Goal: Task Accomplishment & Management: Manage account settings

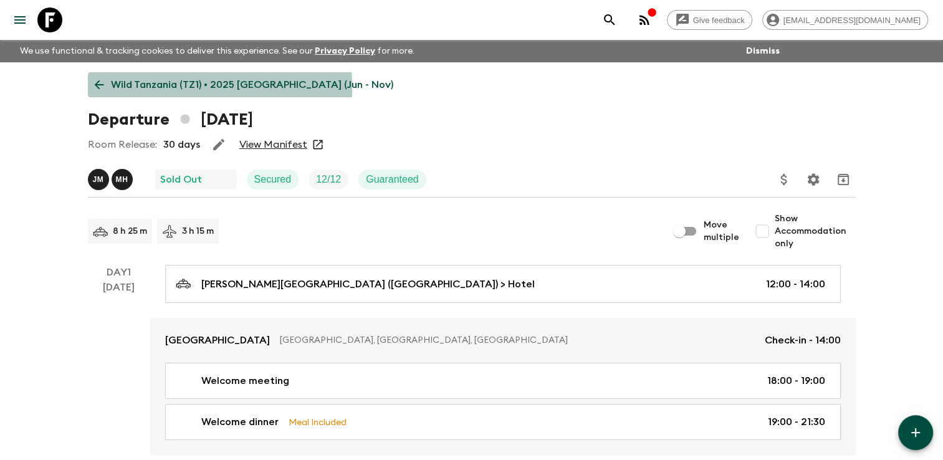
click at [100, 88] on icon at bounding box center [99, 85] width 14 height 14
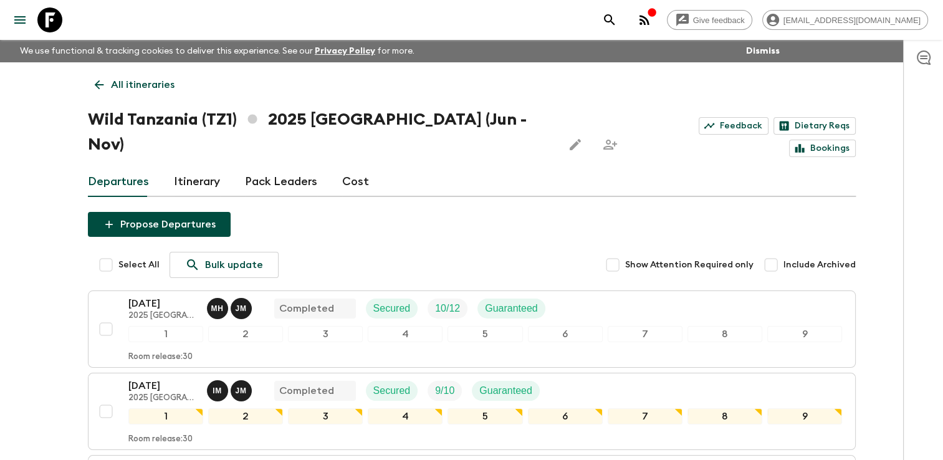
click at [103, 79] on icon at bounding box center [99, 85] width 14 height 14
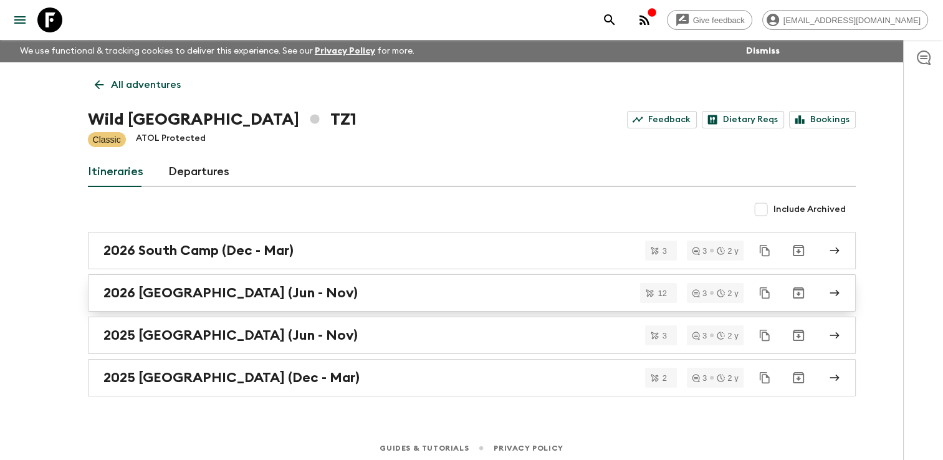
click at [188, 285] on h2 "2026 [GEOGRAPHIC_DATA] (Jun - Nov)" at bounding box center [230, 293] width 254 height 16
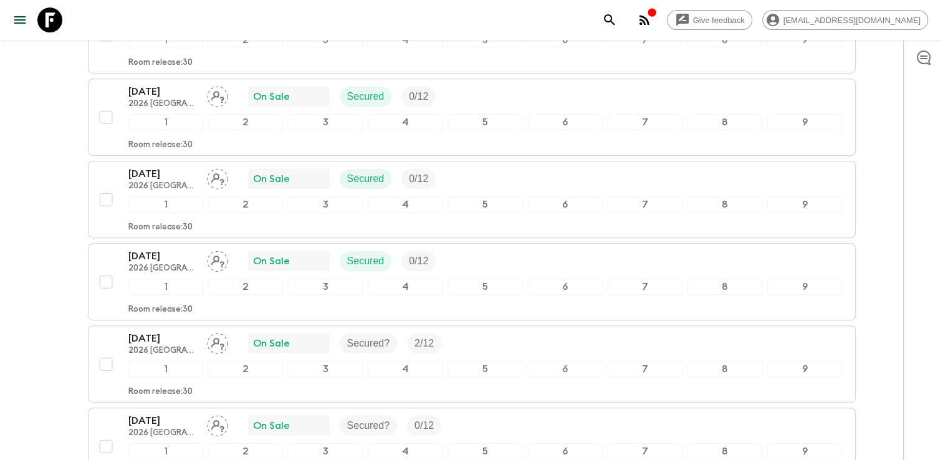
scroll to position [548, 0]
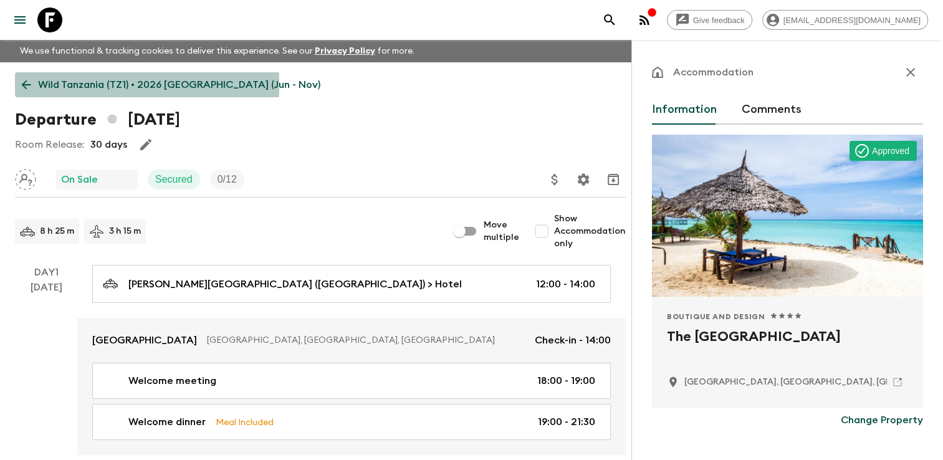
click at [24, 84] on icon at bounding box center [26, 84] width 9 height 9
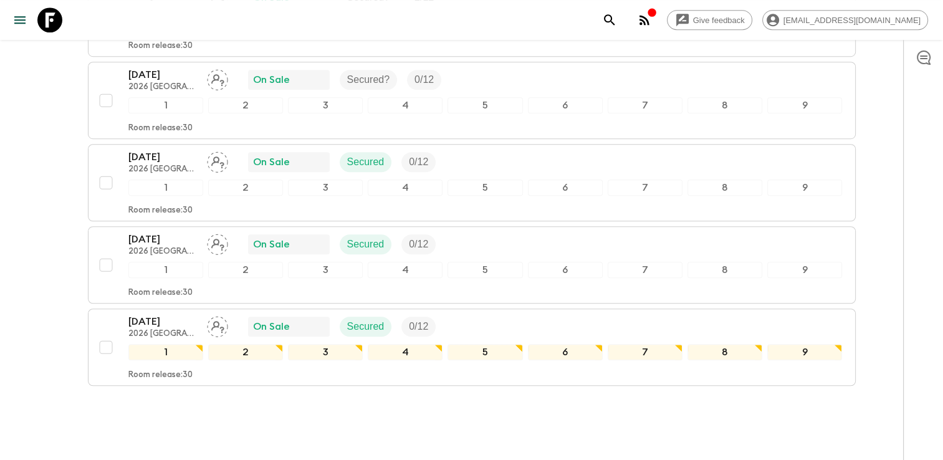
scroll to position [895, 0]
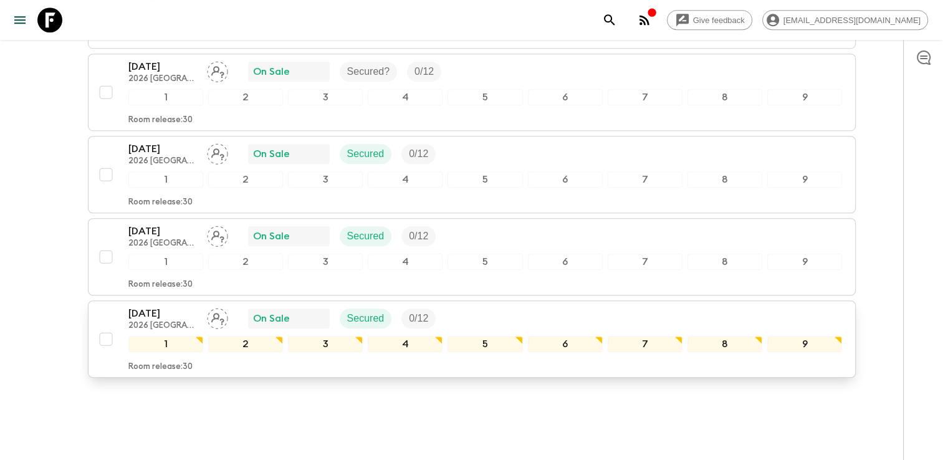
click at [165, 306] on p "[DATE]" at bounding box center [162, 313] width 69 height 15
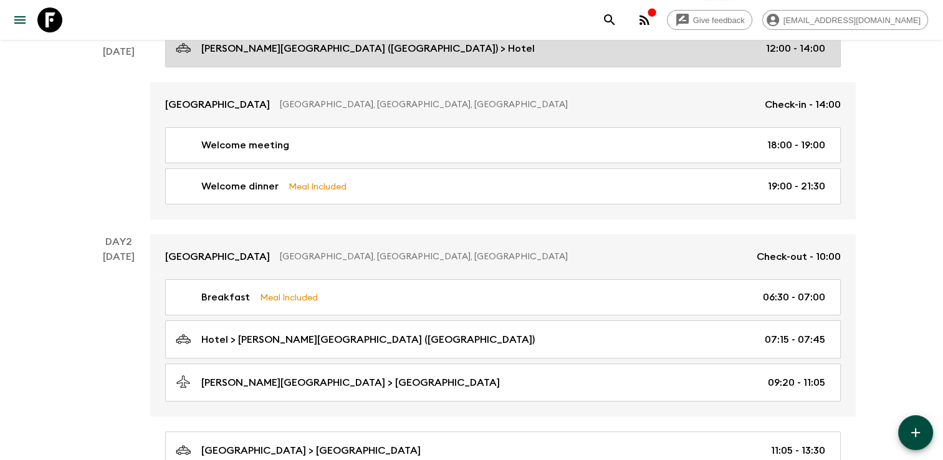
scroll to position [249, 0]
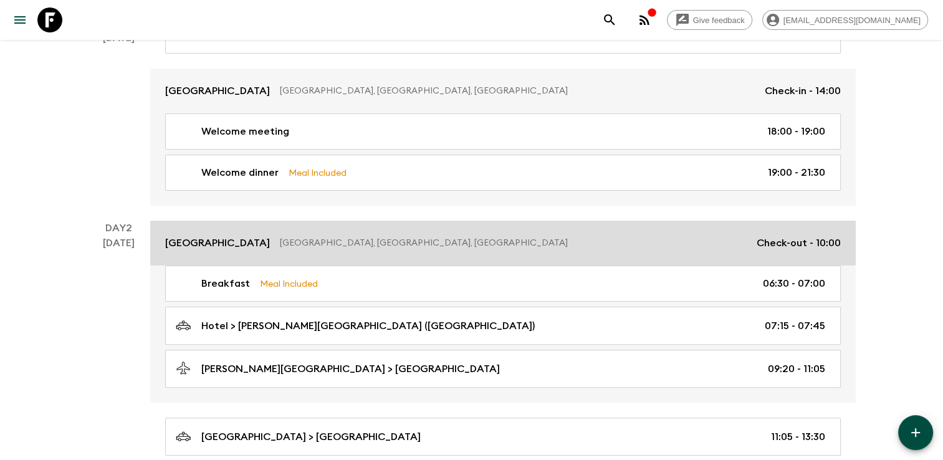
click at [280, 237] on p "[GEOGRAPHIC_DATA], [GEOGRAPHIC_DATA], [GEOGRAPHIC_DATA]" at bounding box center [513, 243] width 467 height 12
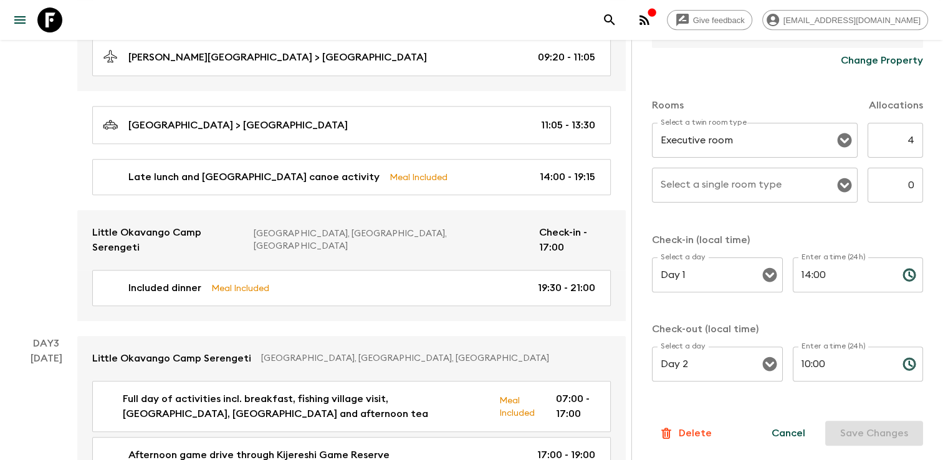
scroll to position [623, 0]
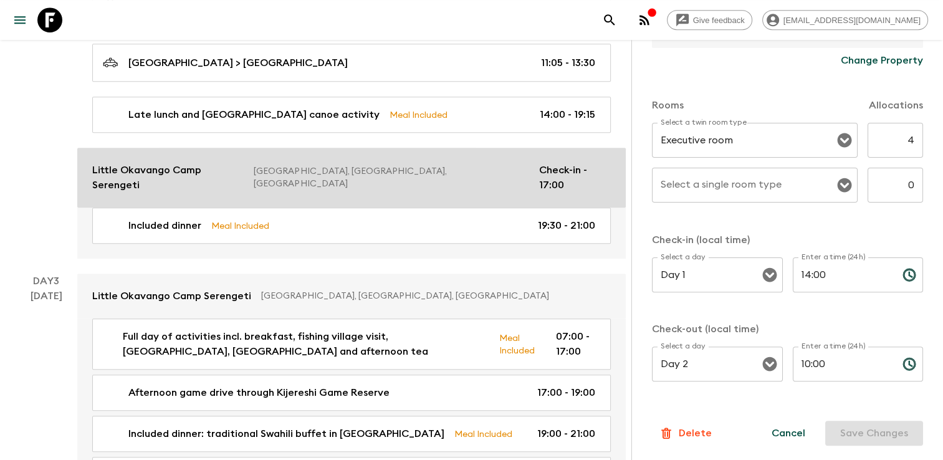
click at [166, 171] on p "Little Okavango Camp Serengeti" at bounding box center [167, 178] width 151 height 30
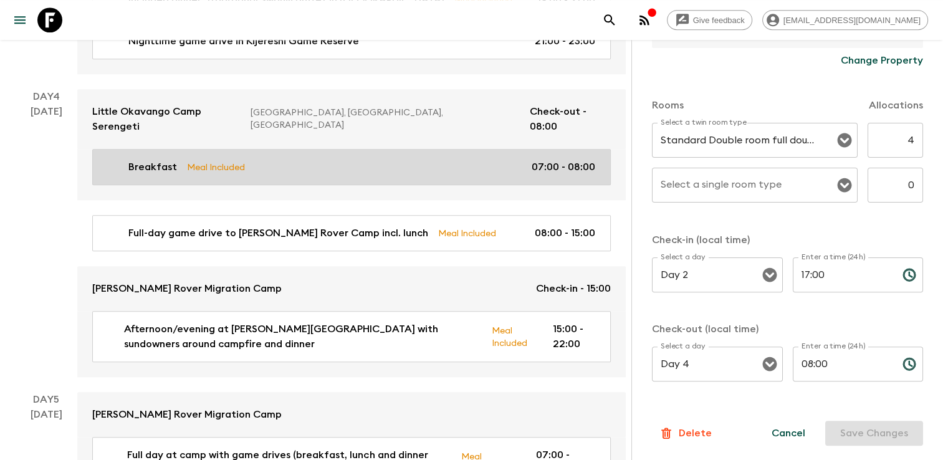
scroll to position [1059, 0]
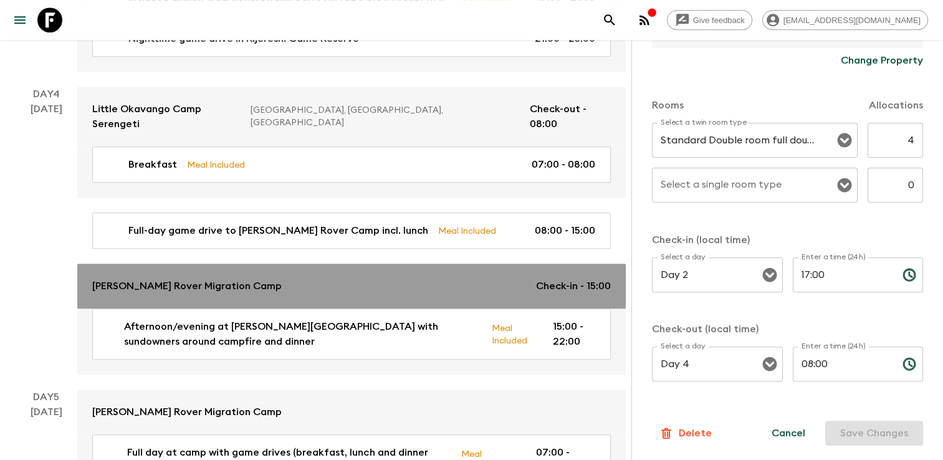
click at [182, 279] on p "[PERSON_NAME] Rover Migration Camp" at bounding box center [186, 286] width 189 height 15
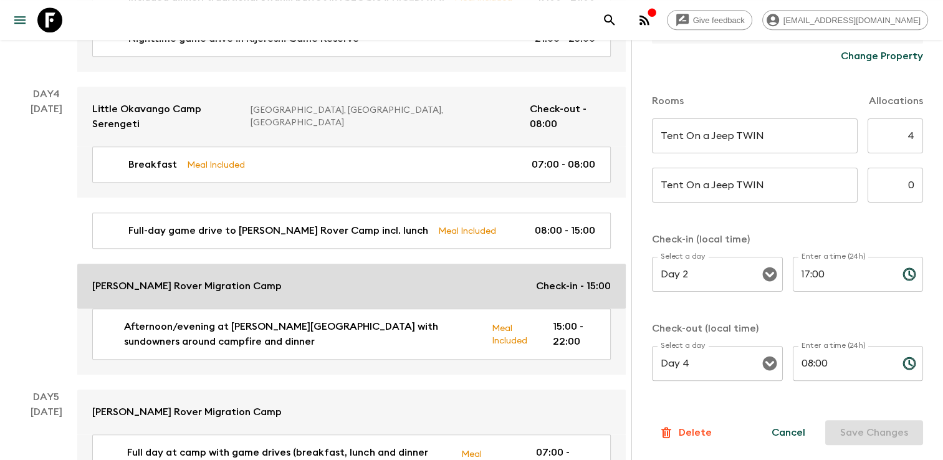
type input "Day 4"
type input "15:00"
type input "Day 7"
type input "09:00"
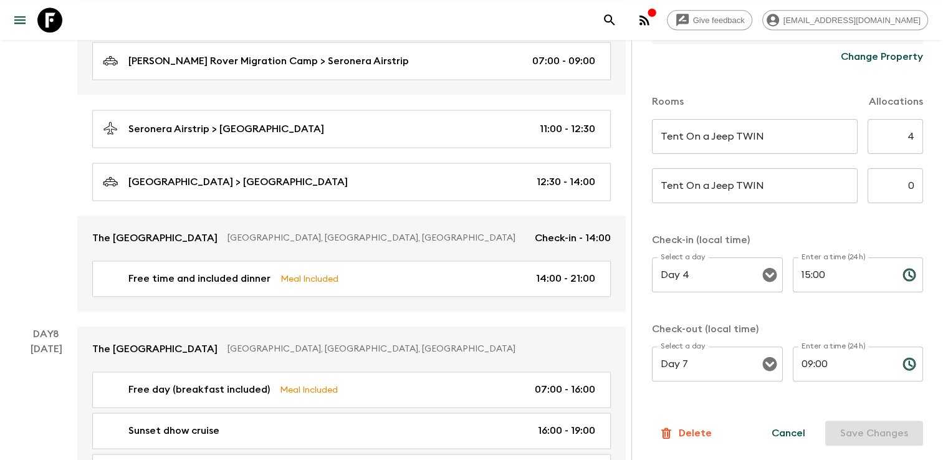
scroll to position [1807, 0]
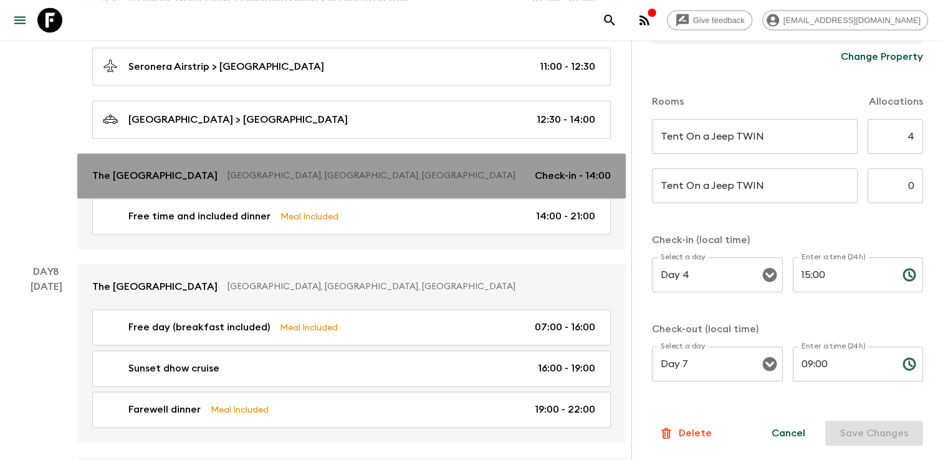
click at [212, 168] on p "The [GEOGRAPHIC_DATA]" at bounding box center [154, 175] width 125 height 15
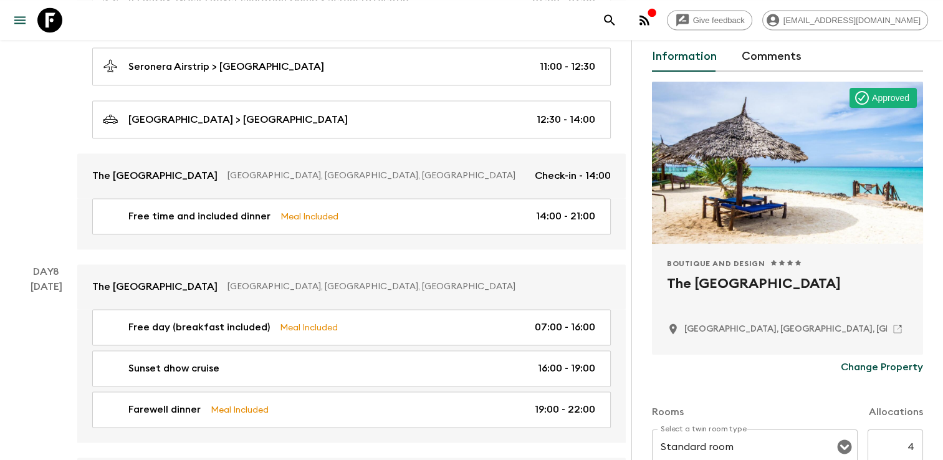
scroll to position [187, 0]
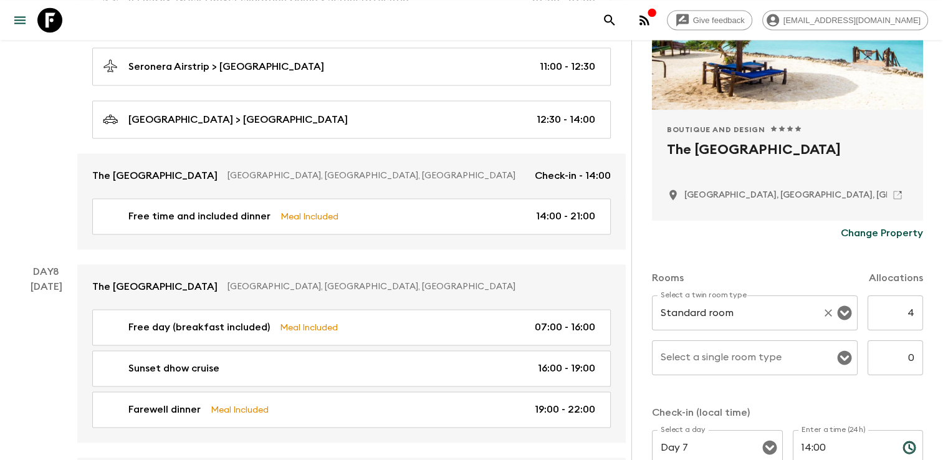
click at [837, 313] on icon "Open" at bounding box center [844, 312] width 15 height 15
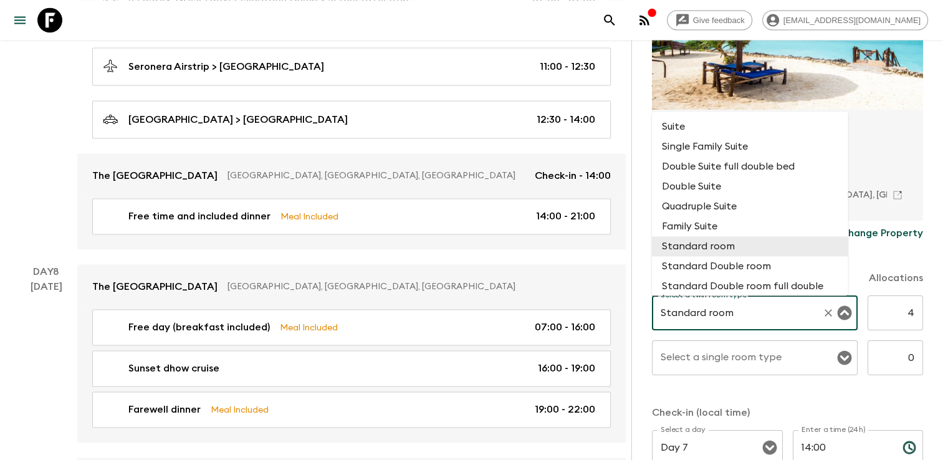
click at [735, 250] on li "Standard room" at bounding box center [750, 246] width 196 height 20
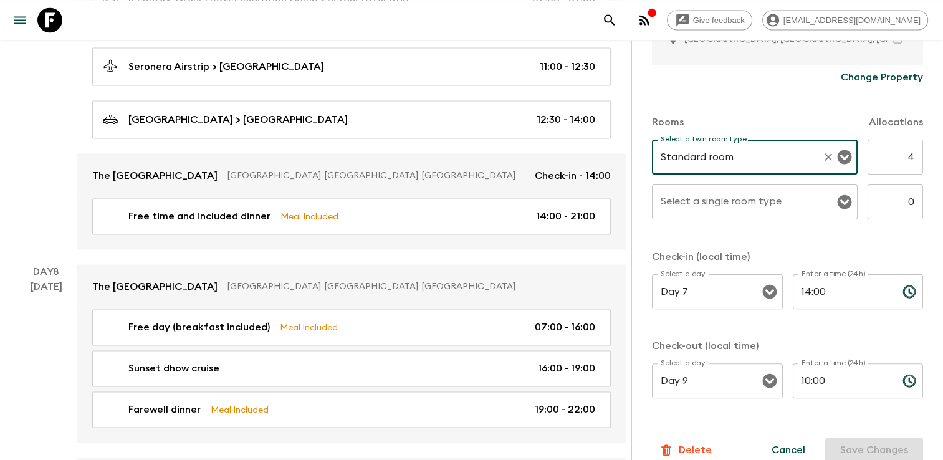
scroll to position [360, 0]
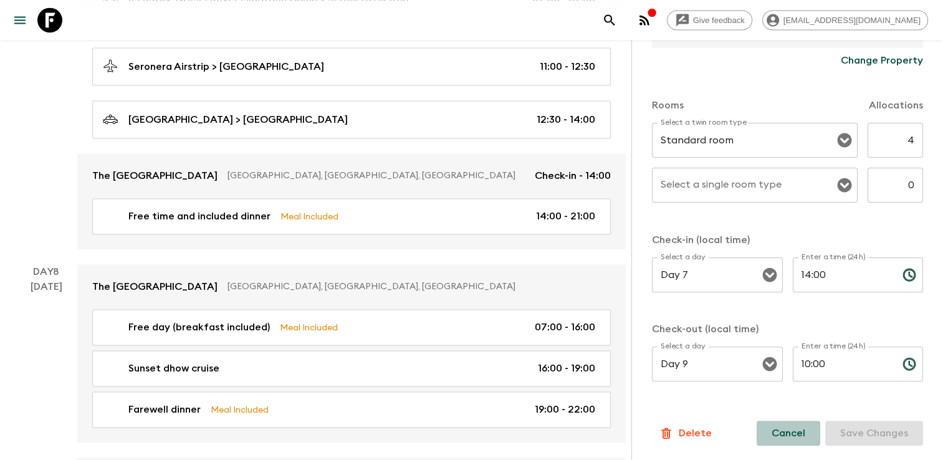
click at [777, 431] on button "Cancel" at bounding box center [789, 433] width 64 height 25
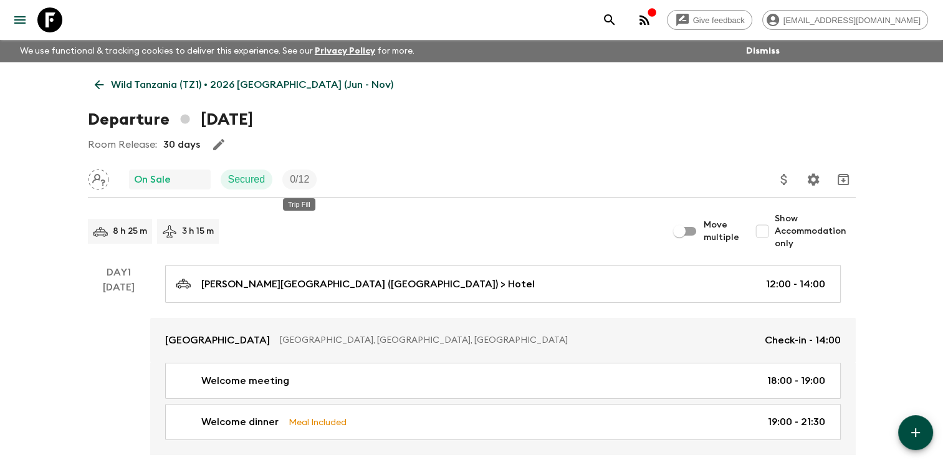
click at [294, 180] on p "0 / 12" at bounding box center [299, 179] width 19 height 15
click at [761, 230] on input "Show Accommodation only" at bounding box center [762, 231] width 25 height 25
checkbox input "true"
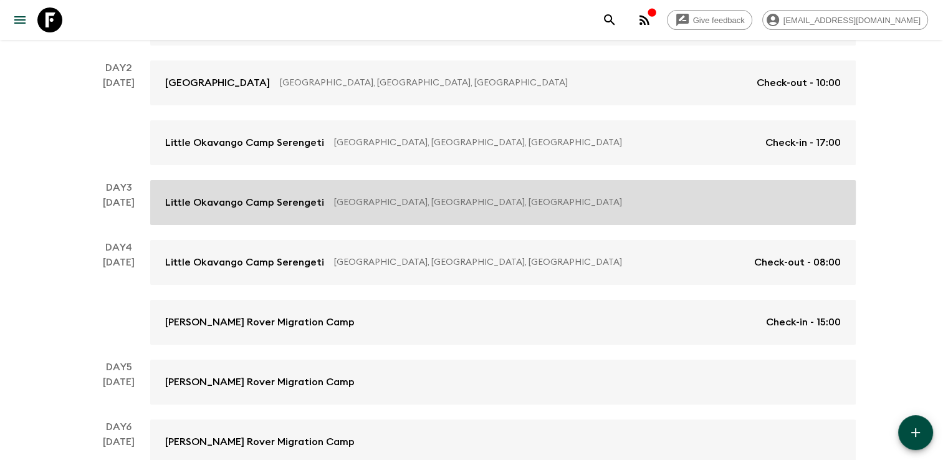
scroll to position [15, 0]
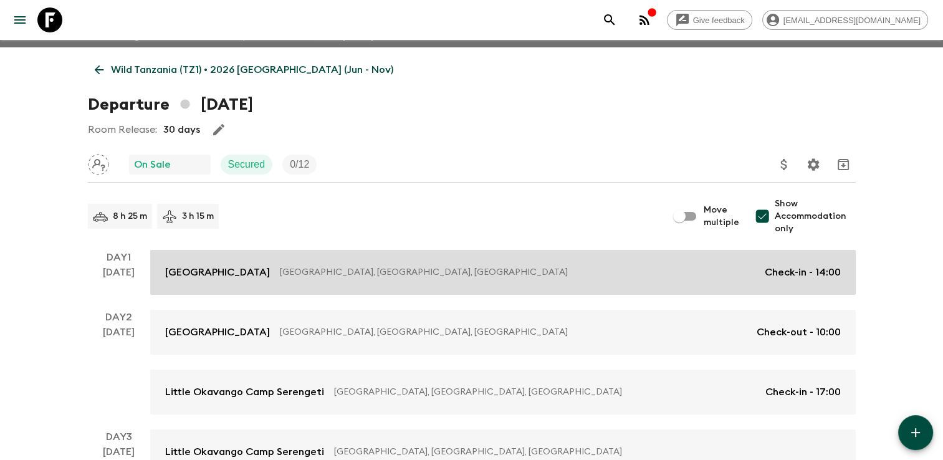
click at [192, 270] on p "[GEOGRAPHIC_DATA]" at bounding box center [217, 272] width 105 height 15
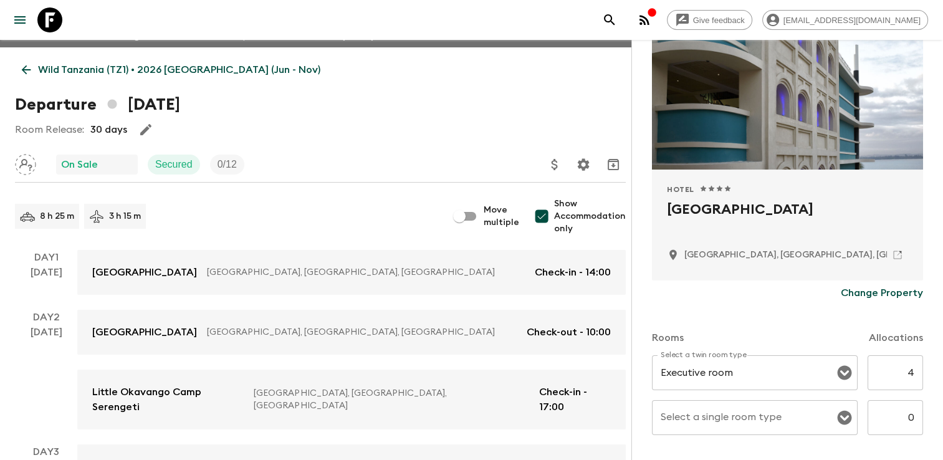
scroll to position [312, 0]
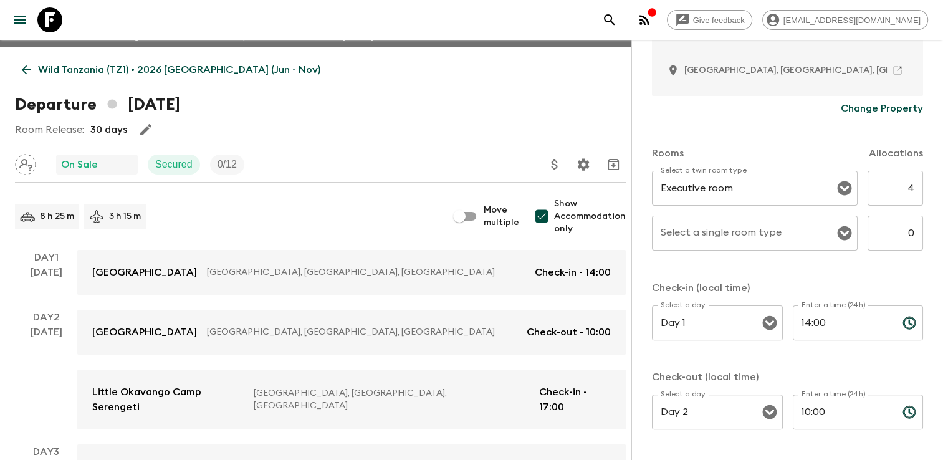
click at [882, 186] on input "4" at bounding box center [894, 188] width 55 height 35
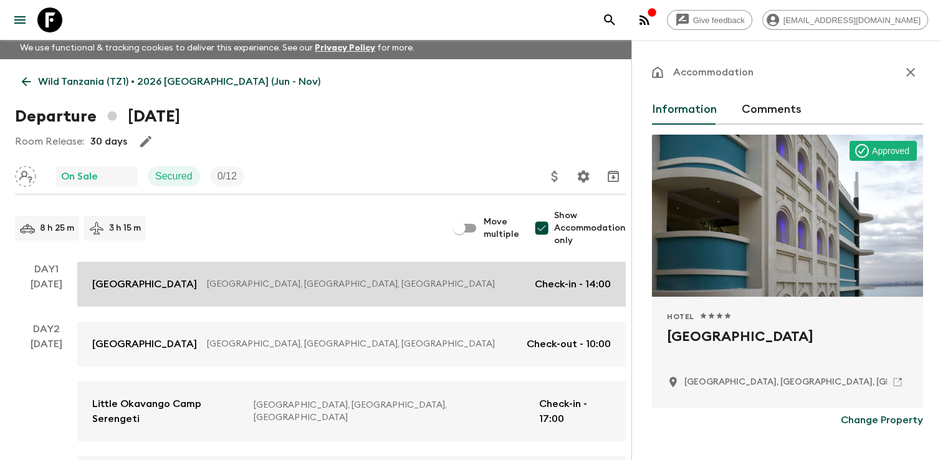
scroll to position [0, 0]
